Goal: Find specific page/section: Find specific page/section

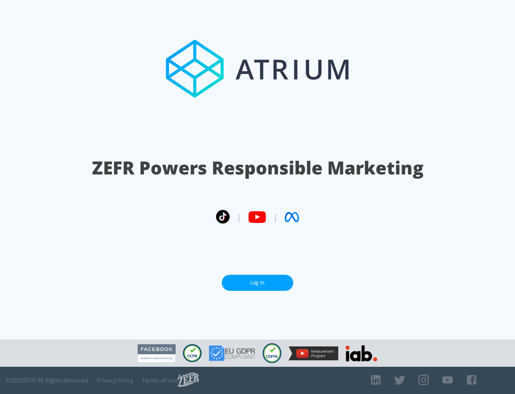
click at [258, 279] on link "Log In" at bounding box center [258, 282] width 72 height 16
